Goal: Navigation & Orientation: Find specific page/section

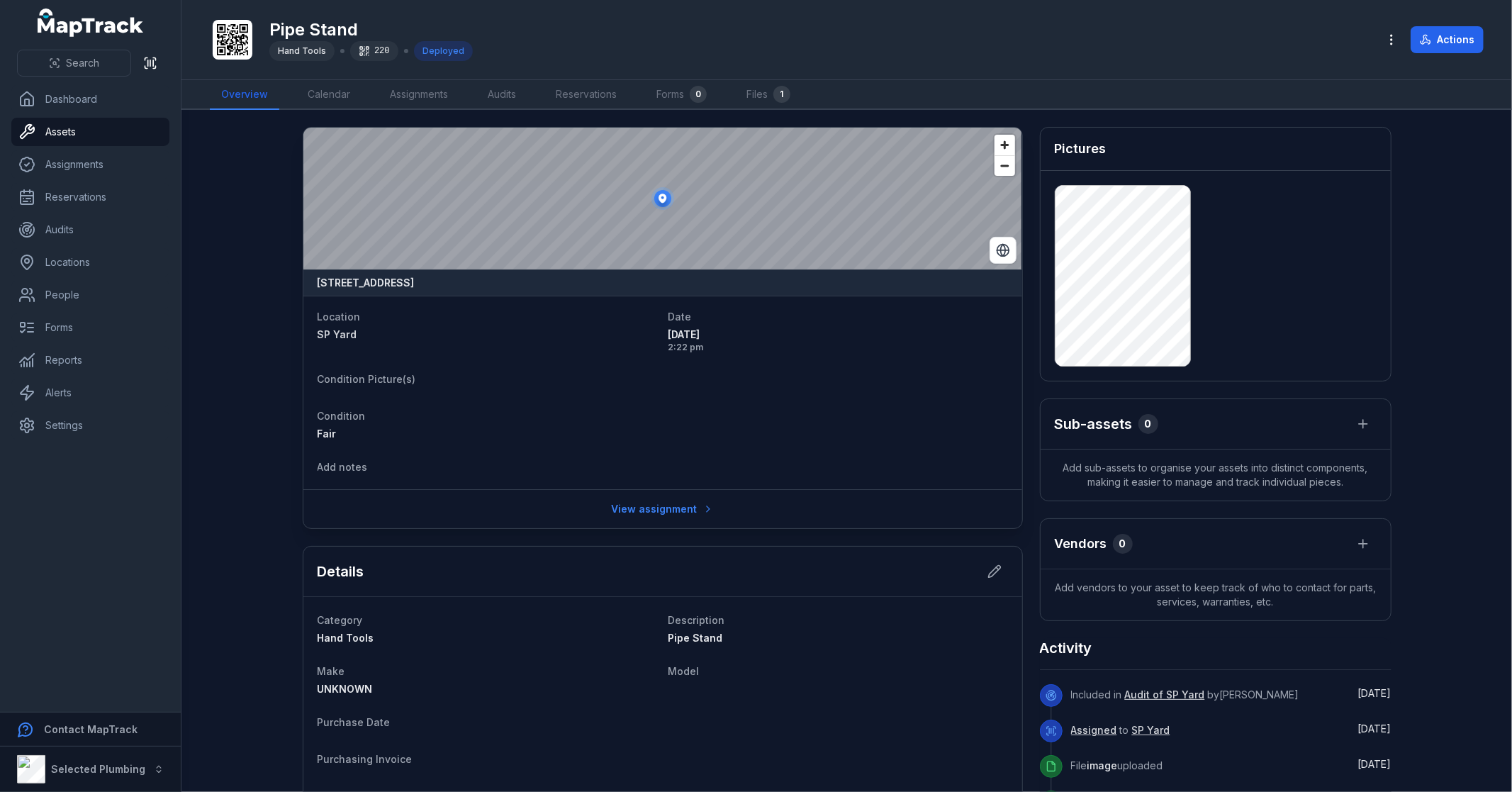
click at [1082, 39] on div "Pipe Stand Hand Tools 220 Deployed" at bounding box center [788, 39] width 1157 height 45
click at [1391, 37] on icon "button" at bounding box center [1391, 39] width 14 height 14
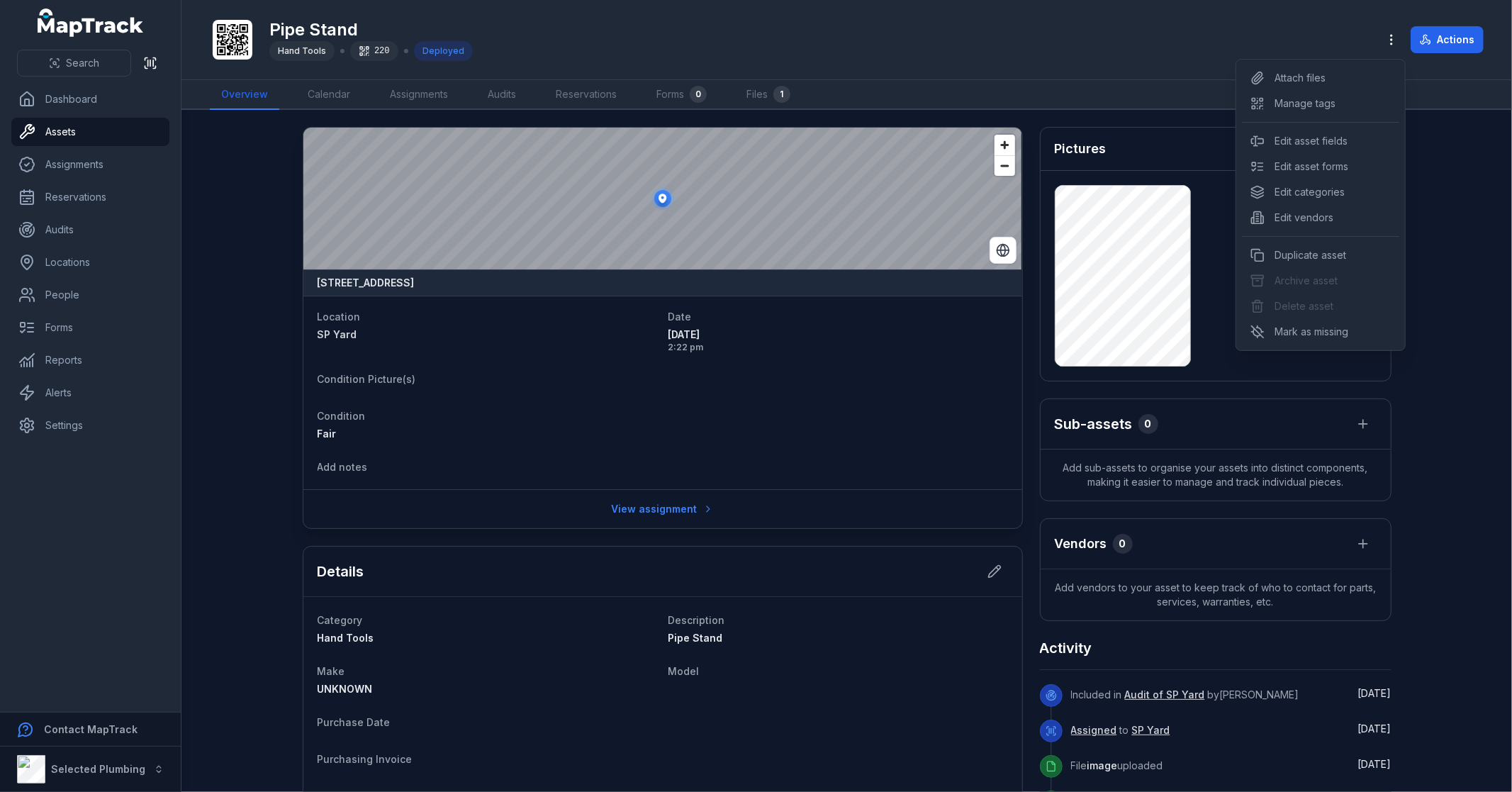
click at [1142, 31] on div "Pipe Stand Hand Tools 220 Deployed Actions" at bounding box center [847, 40] width 1274 height 68
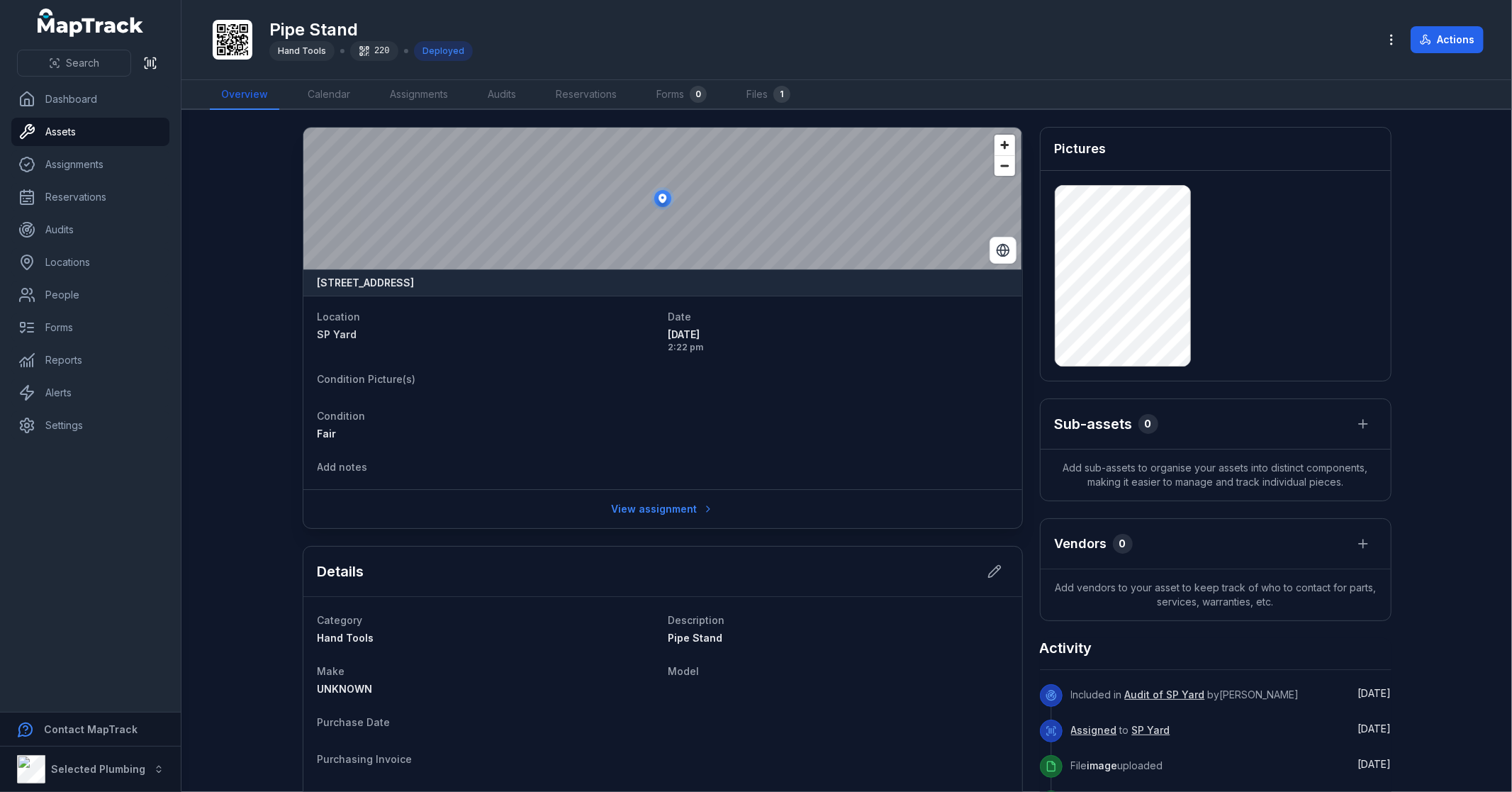
drag, startPoint x: 216, startPoint y: 12, endPoint x: 209, endPoint y: 308, distance: 296.1
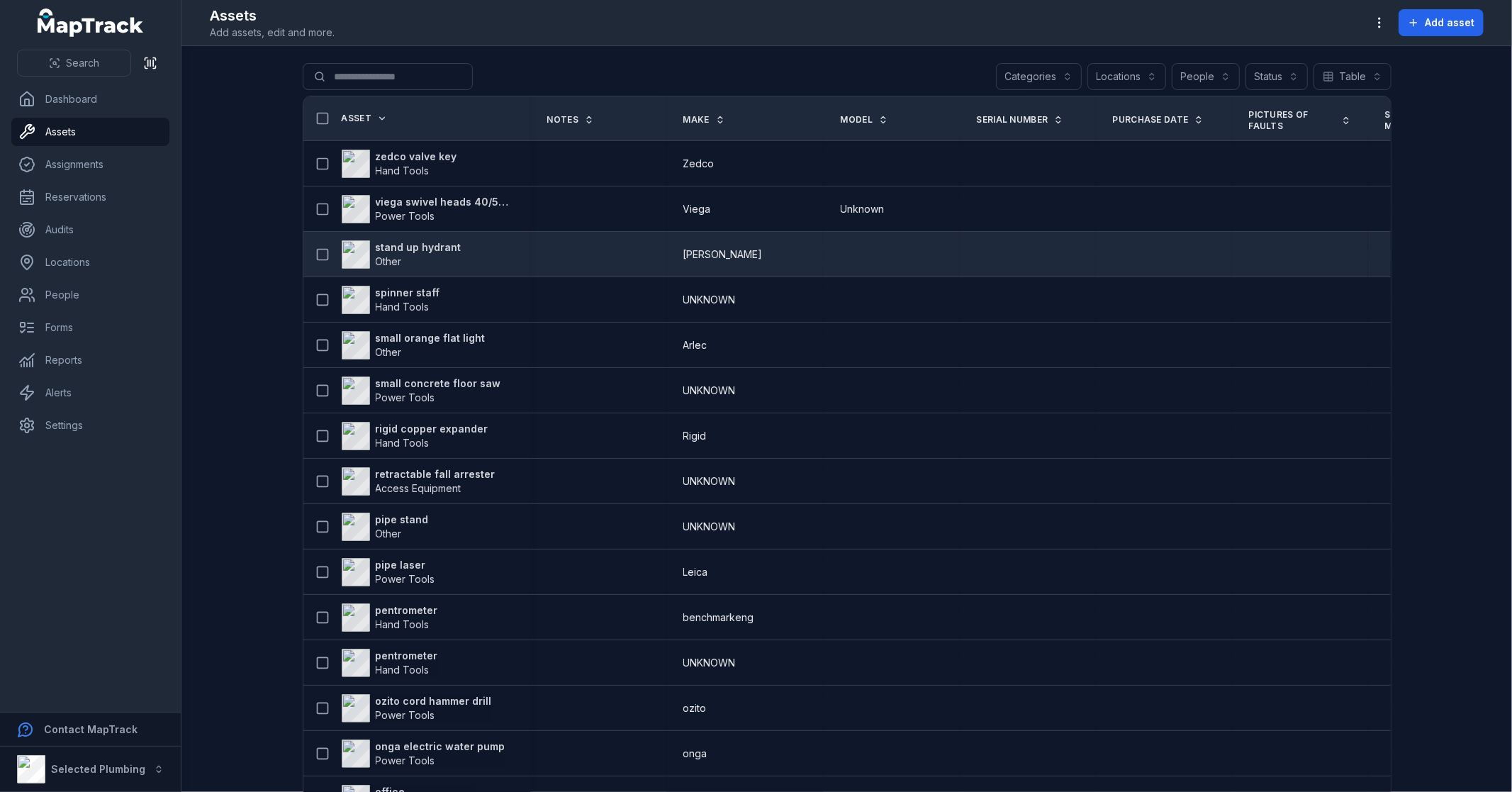
click at [428, 246] on strong "stand up hydrant" at bounding box center [418, 247] width 86 height 14
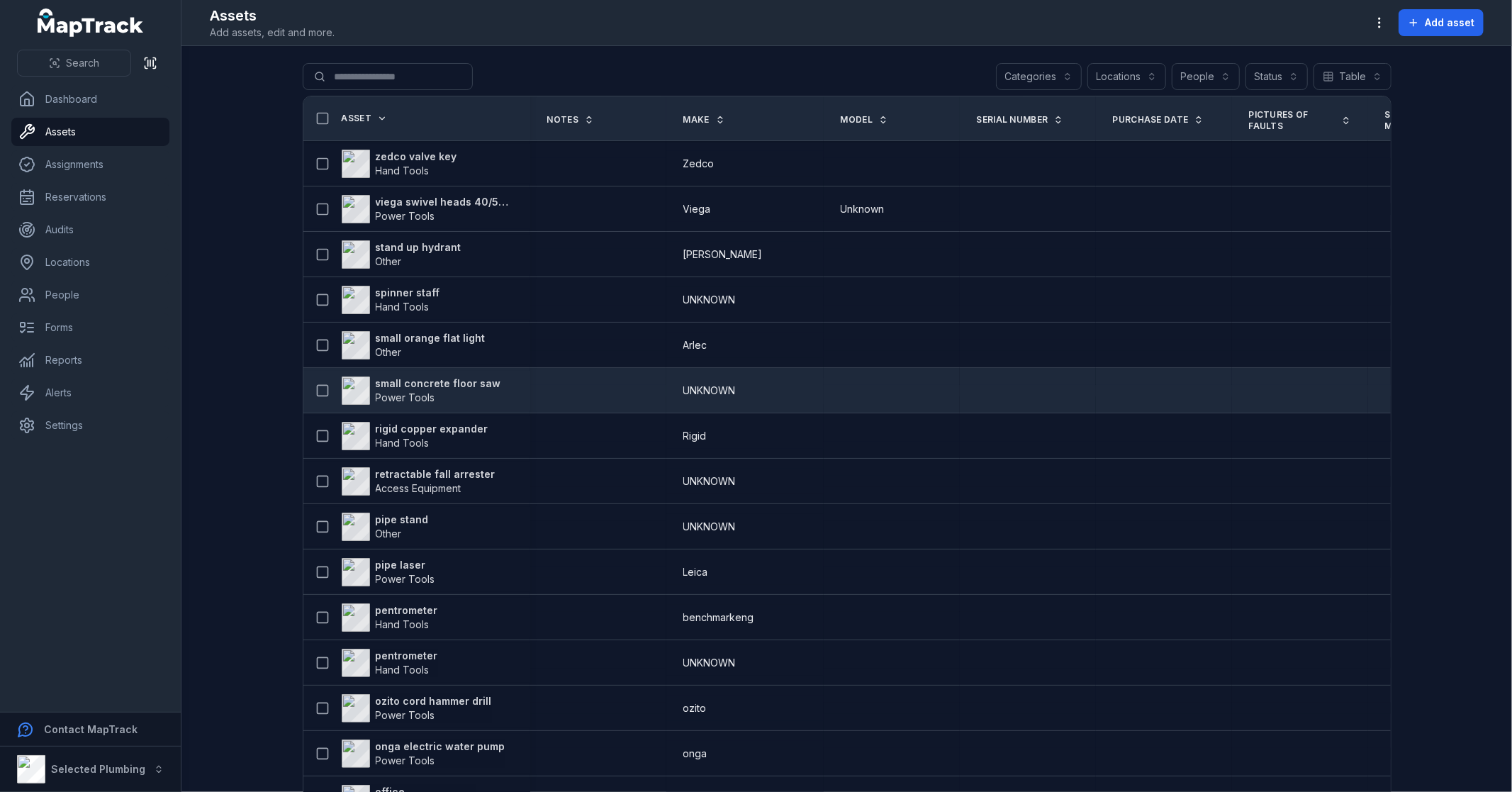
click at [473, 381] on strong "small concrete floor saw" at bounding box center [438, 383] width 126 height 14
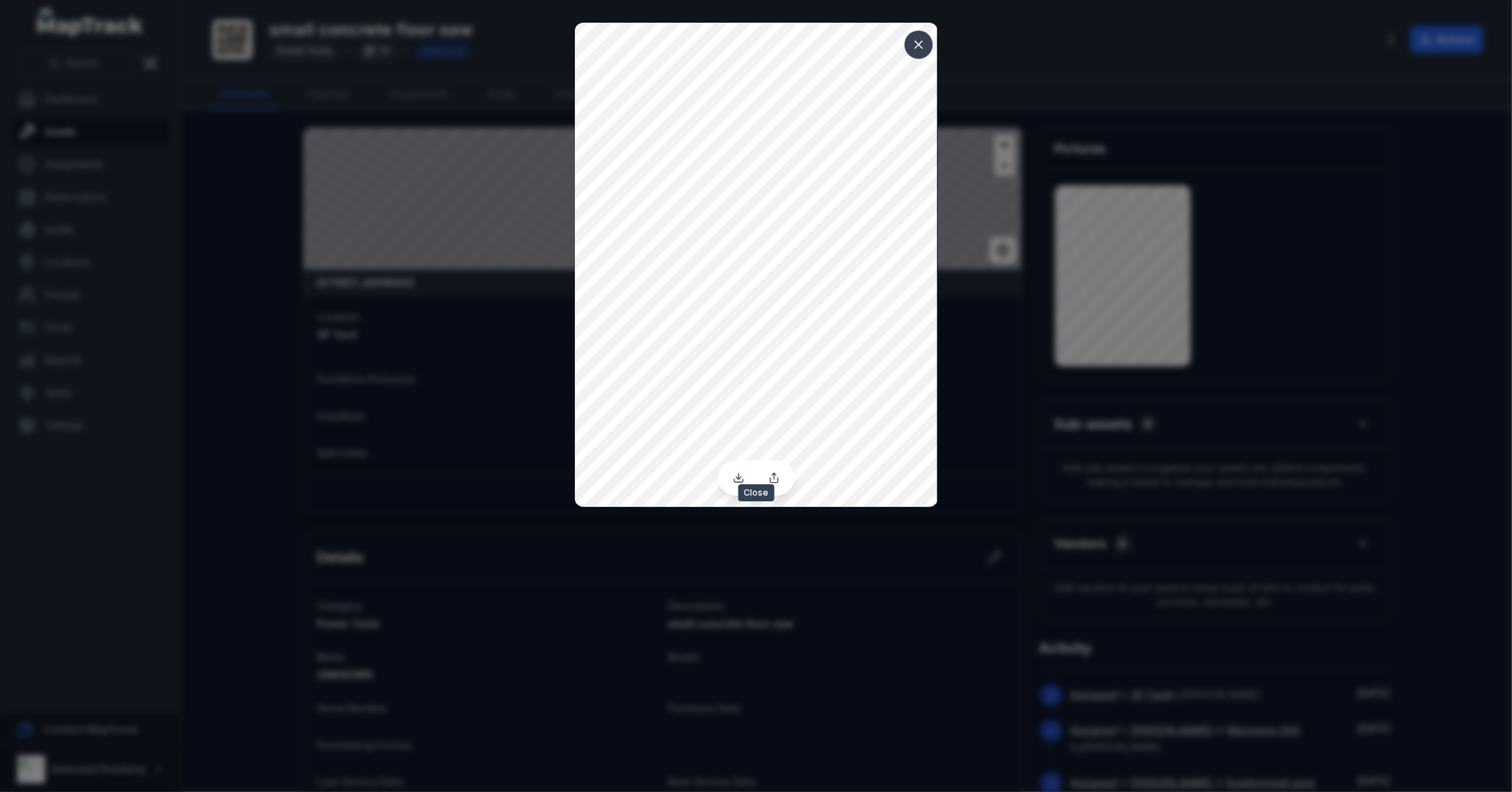
click at [920, 43] on icon at bounding box center [918, 44] width 14 height 14
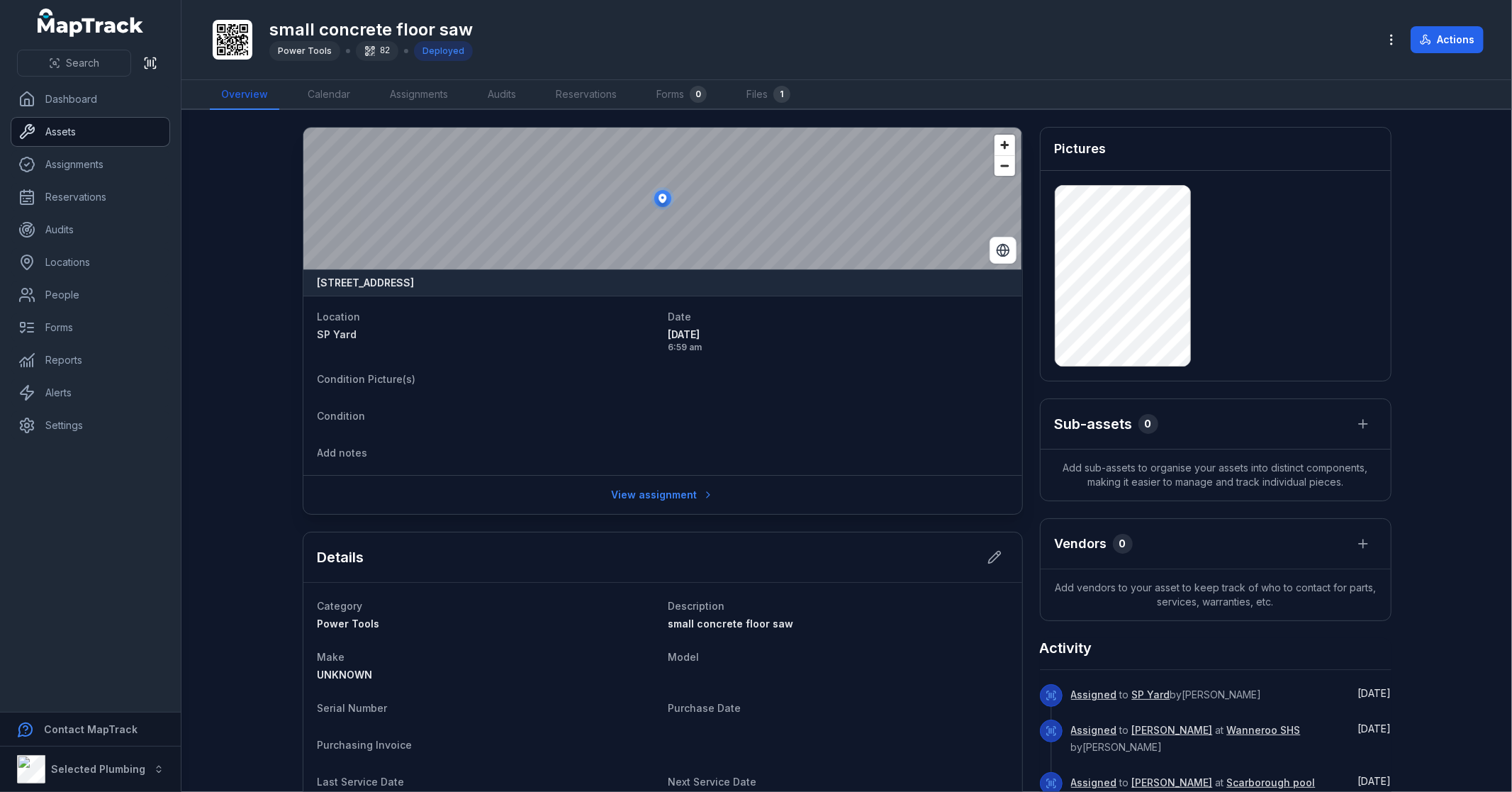
click at [96, 138] on link "Assets" at bounding box center [90, 132] width 158 height 28
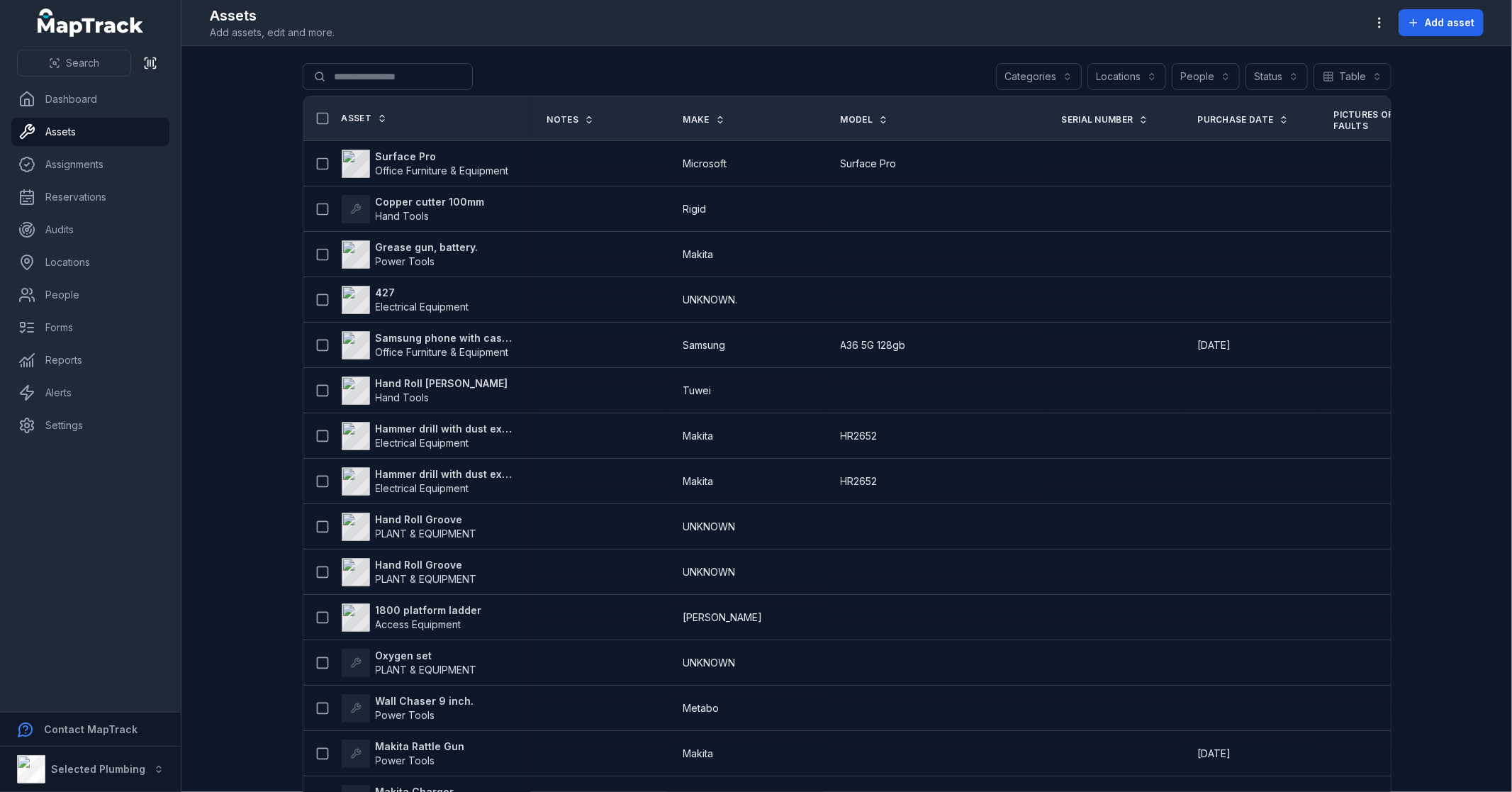
click at [215, 280] on main "Search for assets Categories Locations People Status Table ***** Asset Notes Ma…" at bounding box center [847, 419] width 1331 height 746
